Goal: Task Accomplishment & Management: Use online tool/utility

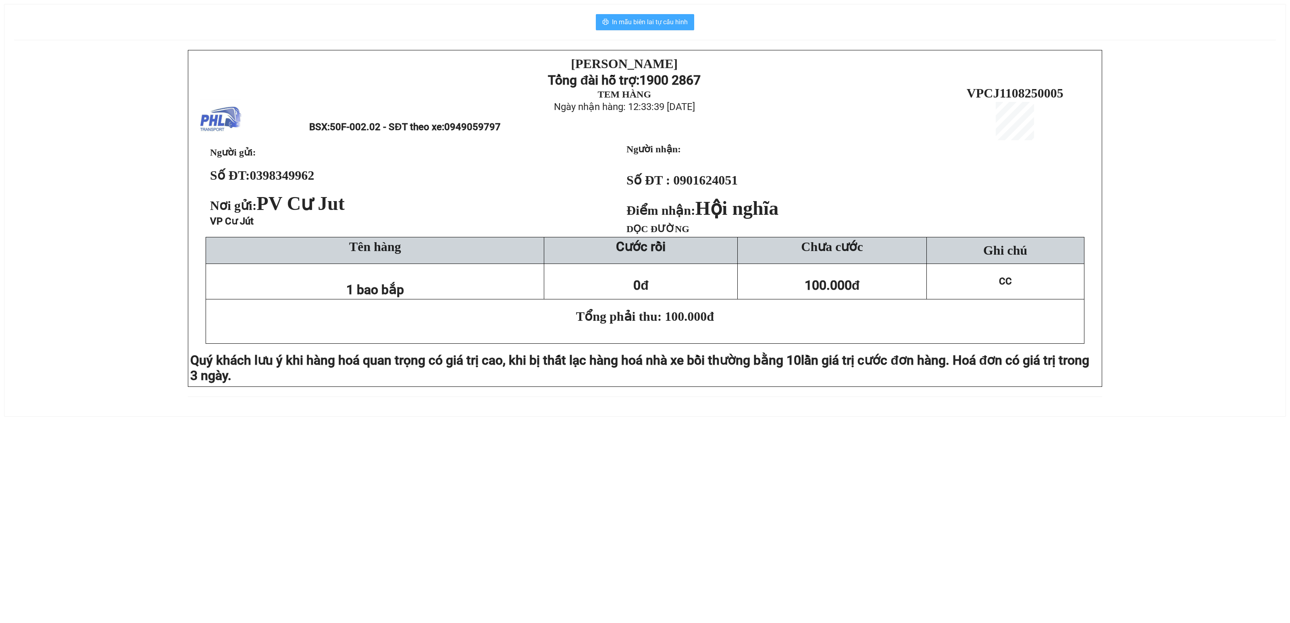
click at [649, 19] on span "In mẫu biên lai tự cấu hình" at bounding box center [650, 22] width 76 height 10
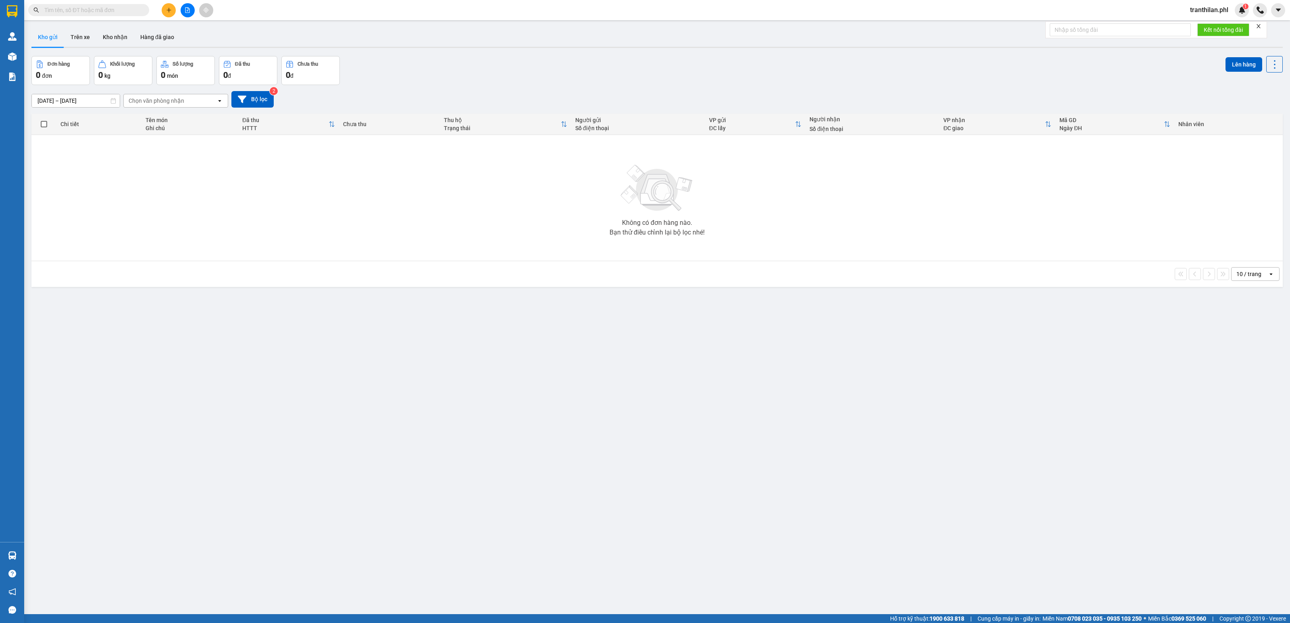
click at [184, 327] on div "ver 1.8.137 Kho gửi Trên xe Kho nhận Hàng đã giao Đơn hàng 0 đơn Khối lượng 0 k…" at bounding box center [657, 335] width 1258 height 623
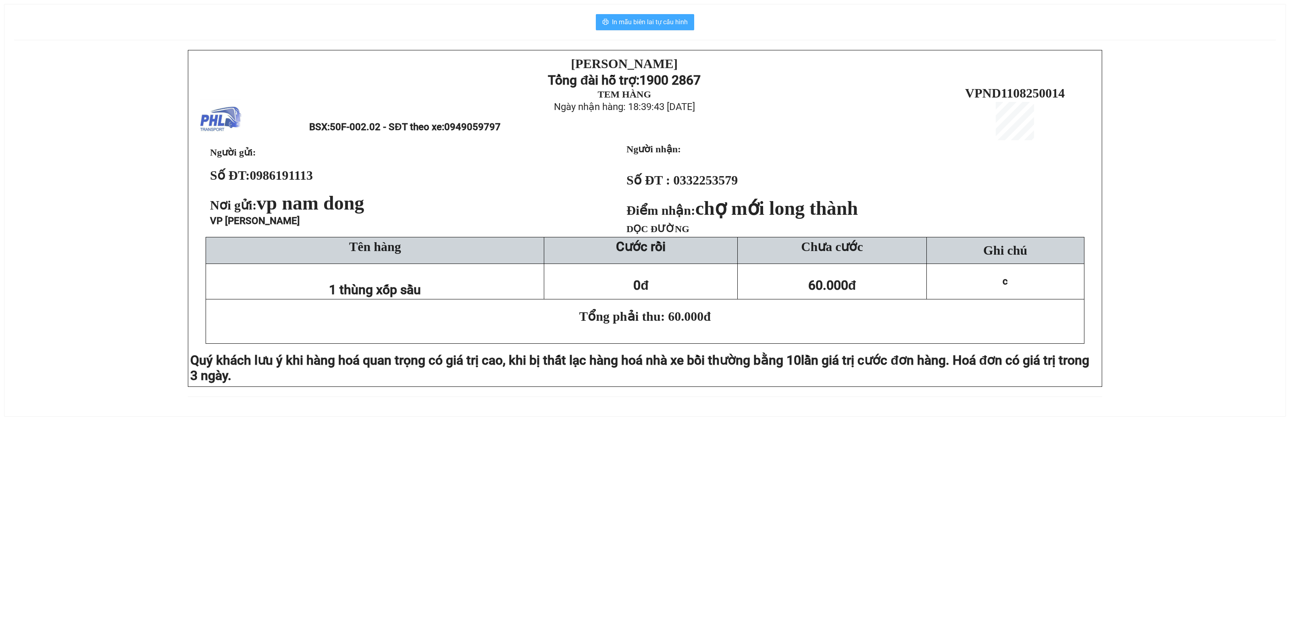
click at [652, 19] on span "In mẫu biên lai tự cấu hình" at bounding box center [650, 22] width 76 height 10
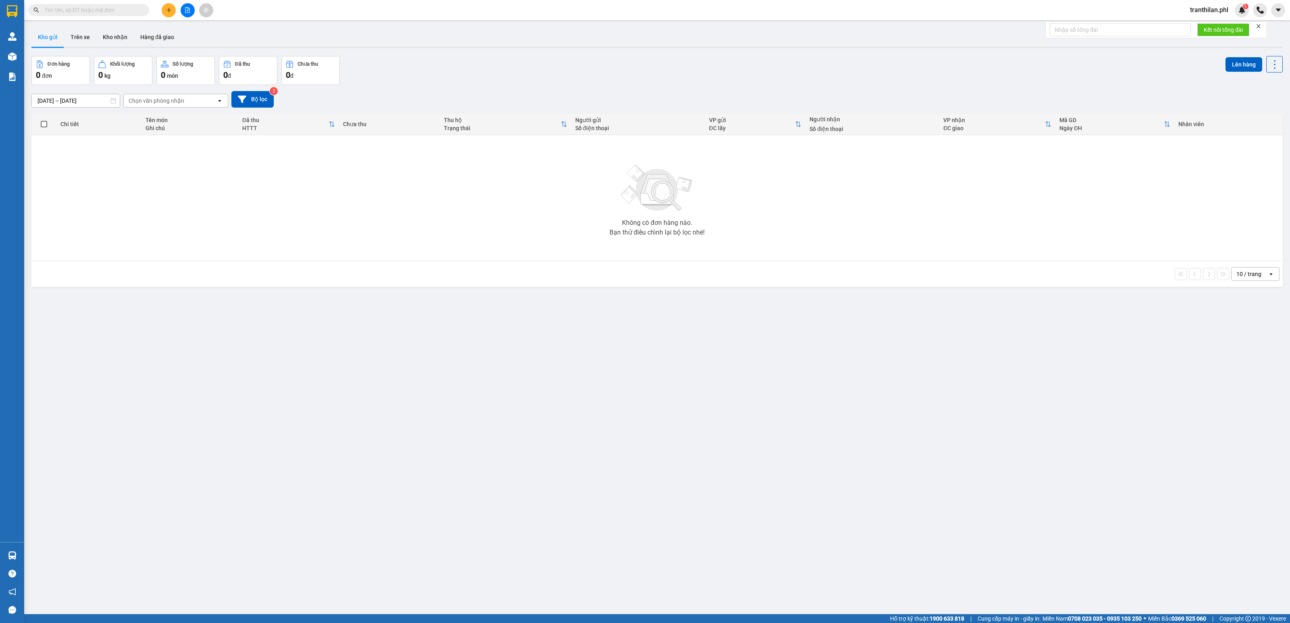
drag, startPoint x: 173, startPoint y: 298, endPoint x: 353, endPoint y: 29, distance: 323.2
click at [179, 285] on div "ver 1.8.137 Kho gửi Trên xe Kho nhận Hàng đã giao Đơn hàng 0 đơn Khối lượng 0 k…" at bounding box center [657, 335] width 1258 height 623
